Goal: Task Accomplishment & Management: Complete application form

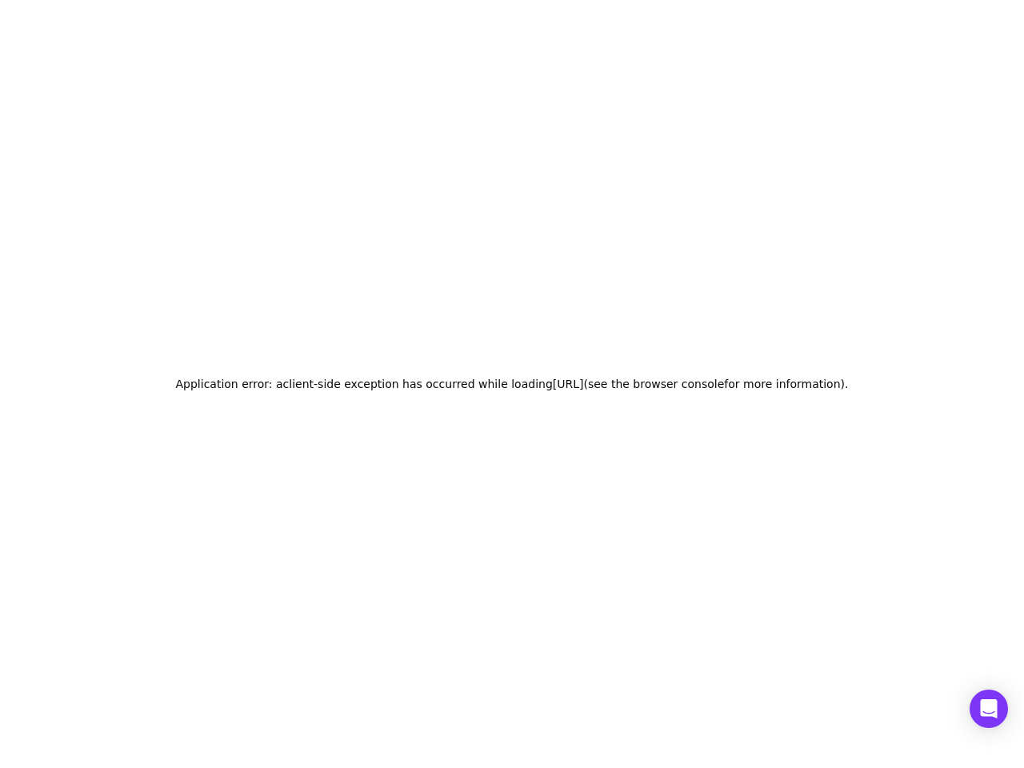
click at [512, 384] on h2 "Application error: a client -side exception has occurred while loading opengate…" at bounding box center [512, 384] width 673 height 22
click at [989, 709] on icon "Open Intercom Messenger" at bounding box center [989, 708] width 17 height 19
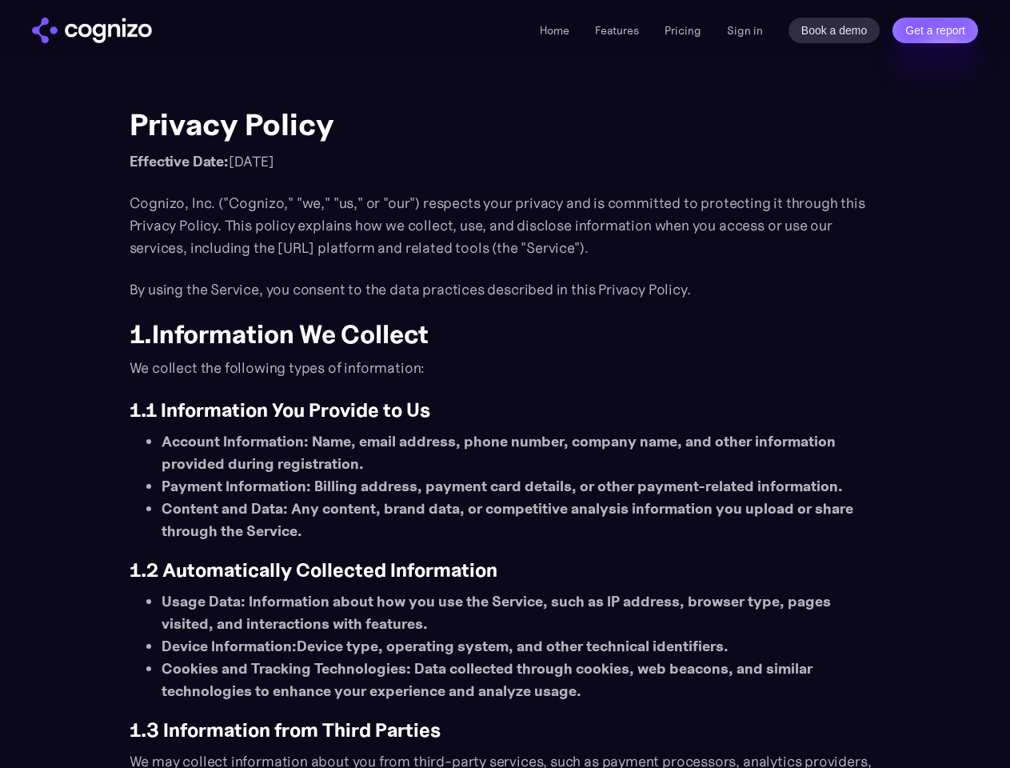
click at [935, 30] on link "Get a report" at bounding box center [936, 31] width 86 height 26
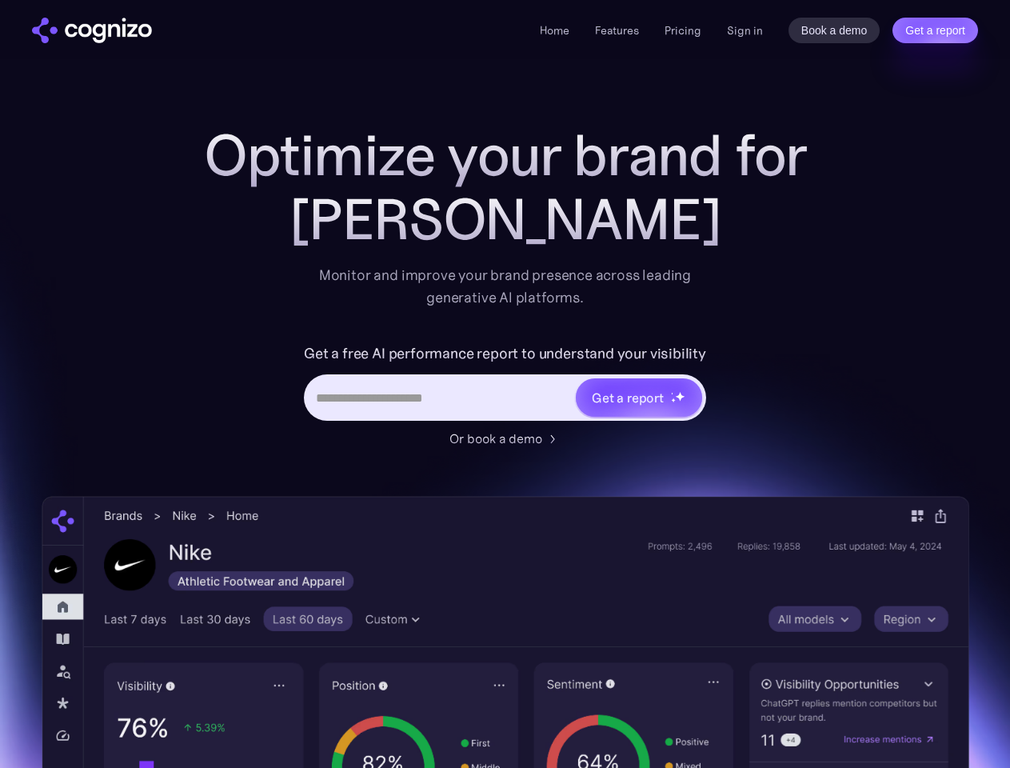
click at [935, 30] on link "Get a report" at bounding box center [936, 31] width 86 height 26
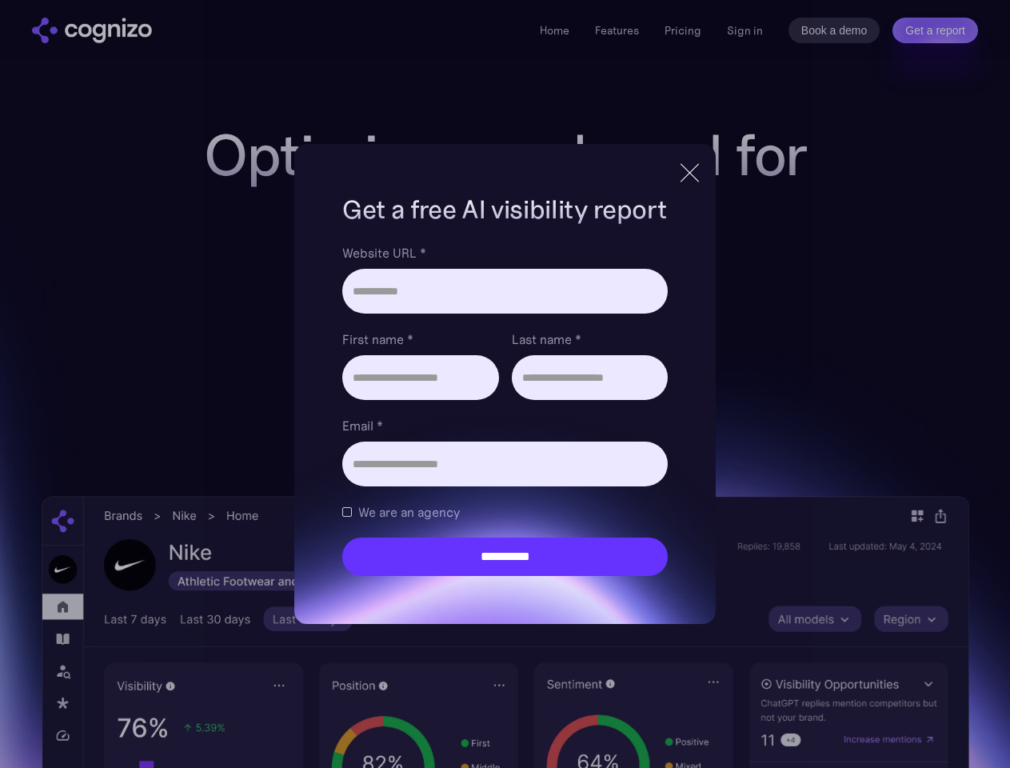
click at [638, 398] on input "Last name *" at bounding box center [590, 377] width 156 height 45
